Goal: Navigation & Orientation: Find specific page/section

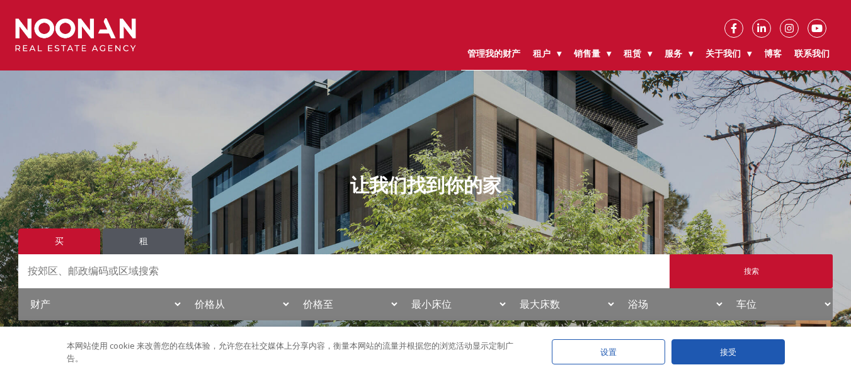
click at [485, 57] on font "管理我的财产" at bounding box center [494, 53] width 53 height 11
